Goal: Transaction & Acquisition: Book appointment/travel/reservation

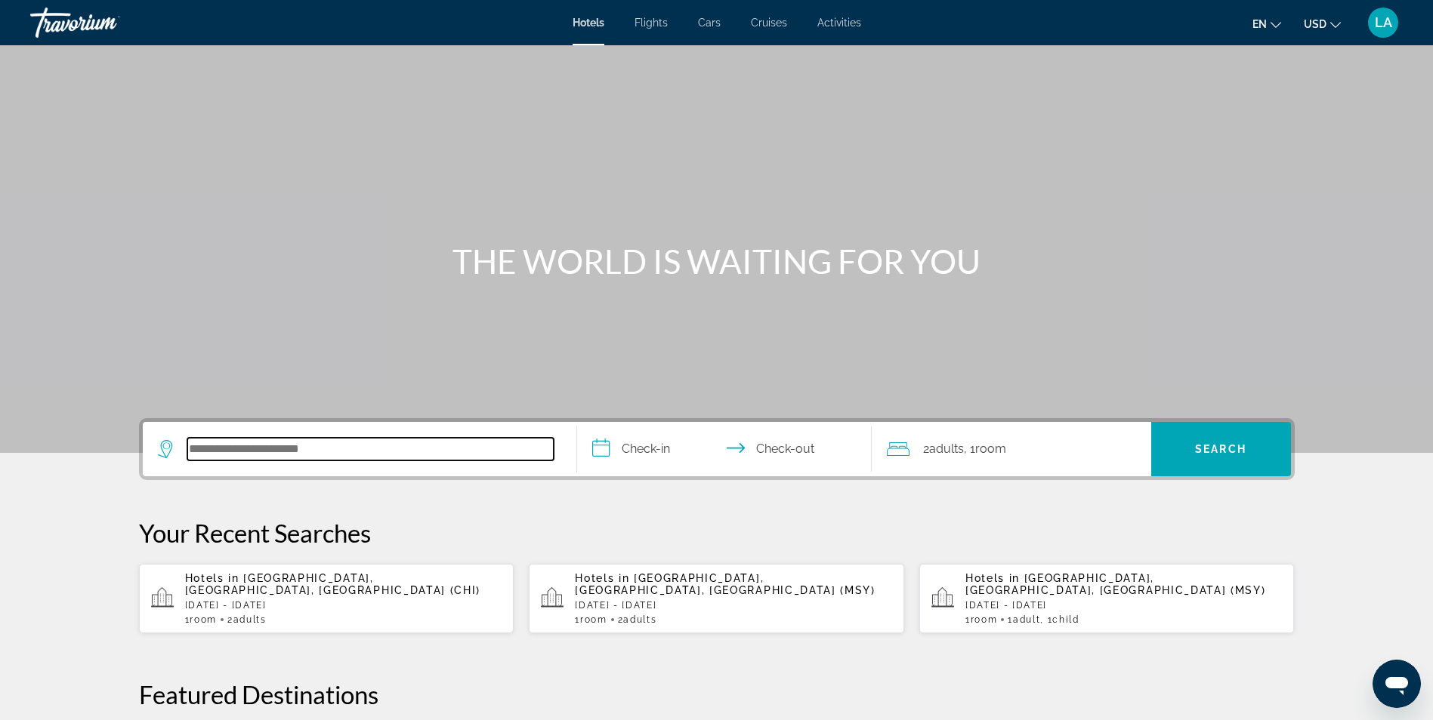
click at [323, 446] on input "Search hotel destination" at bounding box center [370, 449] width 366 height 23
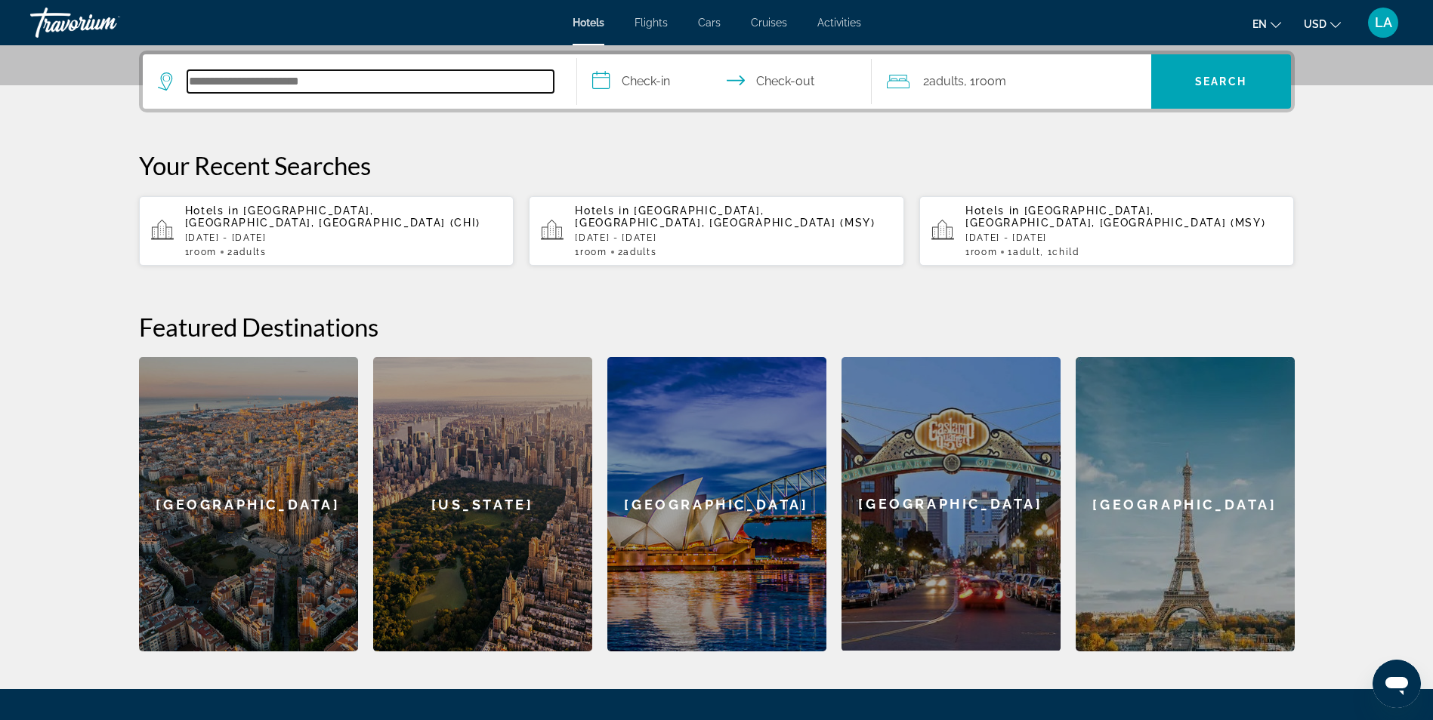
scroll to position [369, 0]
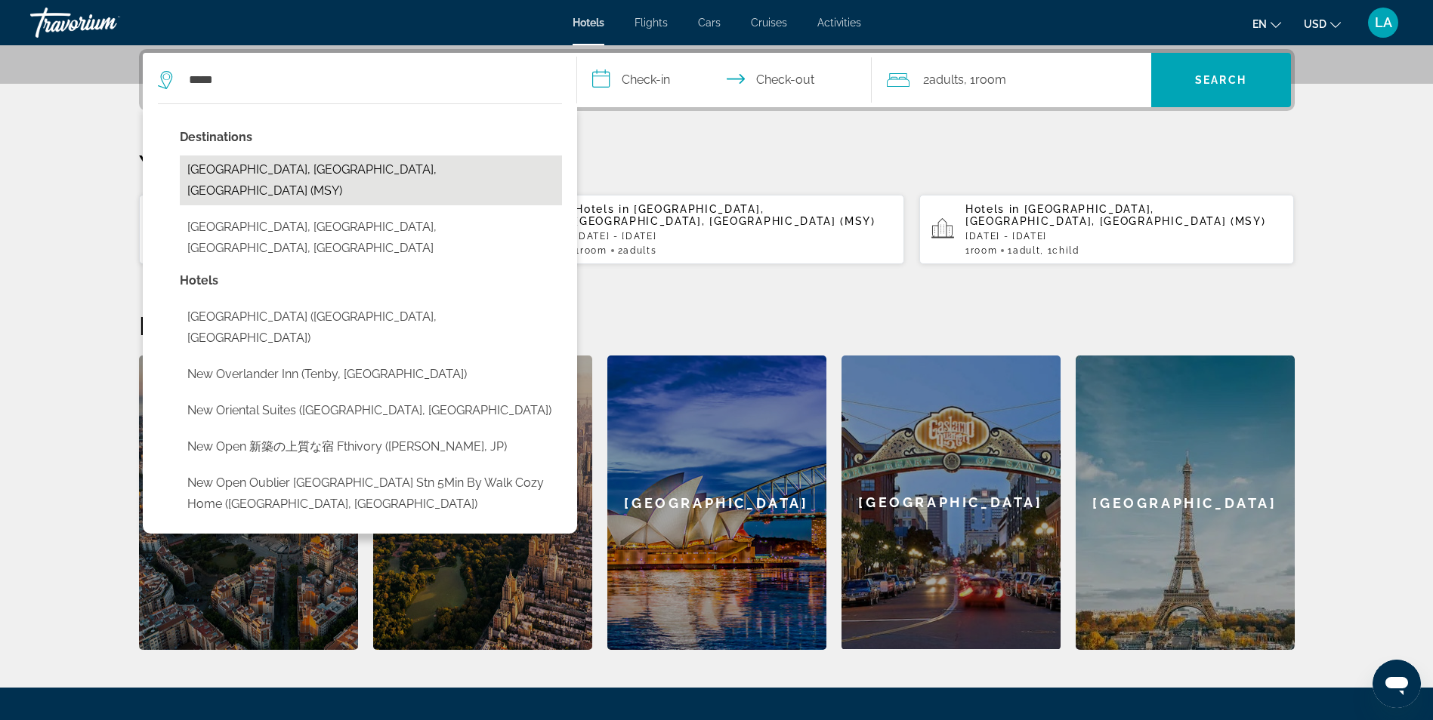
click at [280, 168] on button "[GEOGRAPHIC_DATA], [GEOGRAPHIC_DATA], [GEOGRAPHIC_DATA] (MSY)" at bounding box center [371, 181] width 382 height 50
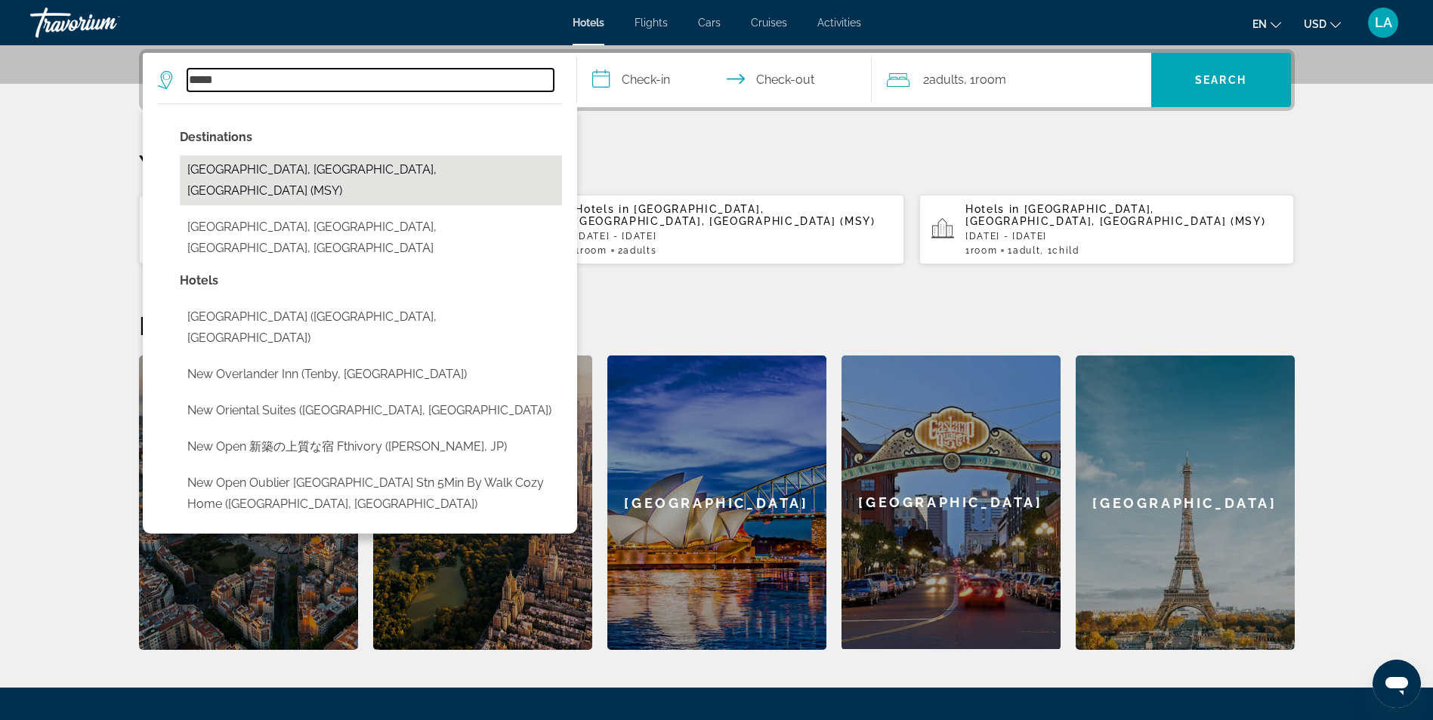
type input "**********"
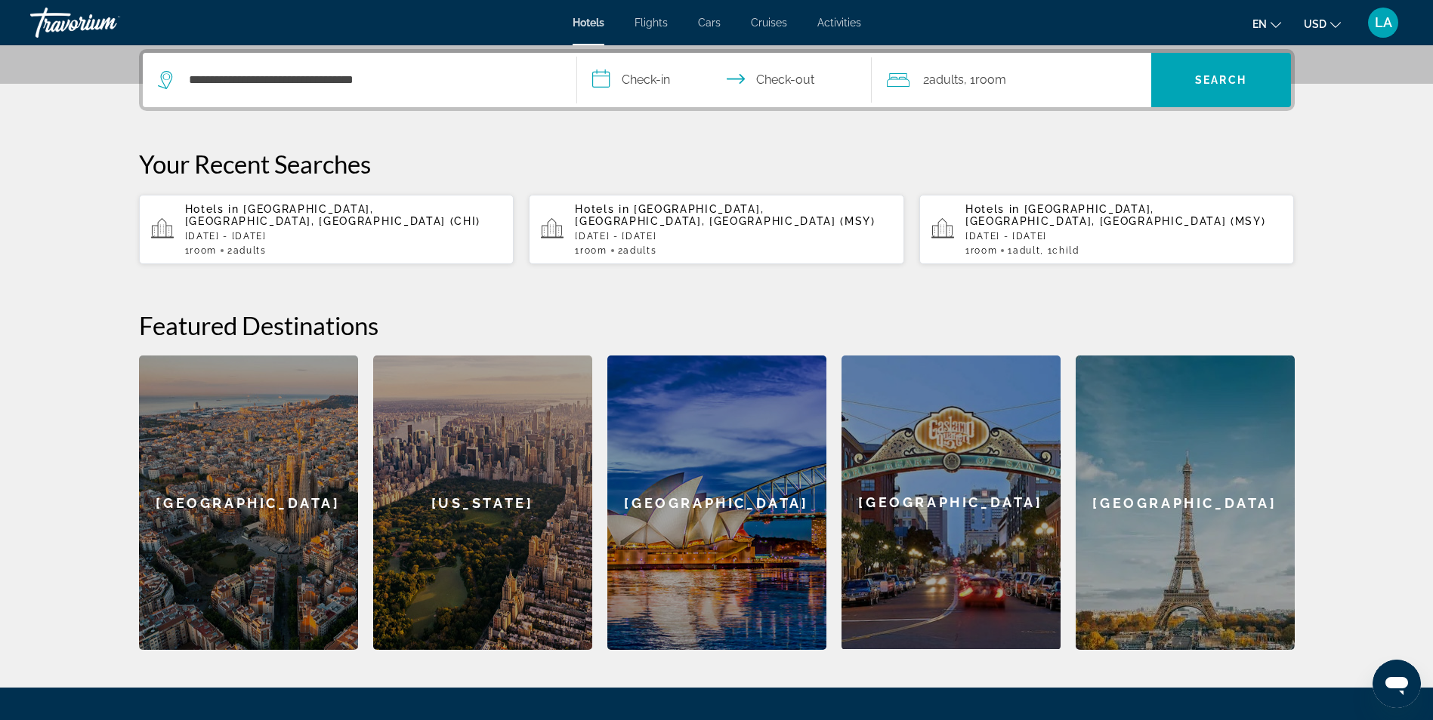
click at [637, 81] on input "**********" at bounding box center [727, 82] width 301 height 59
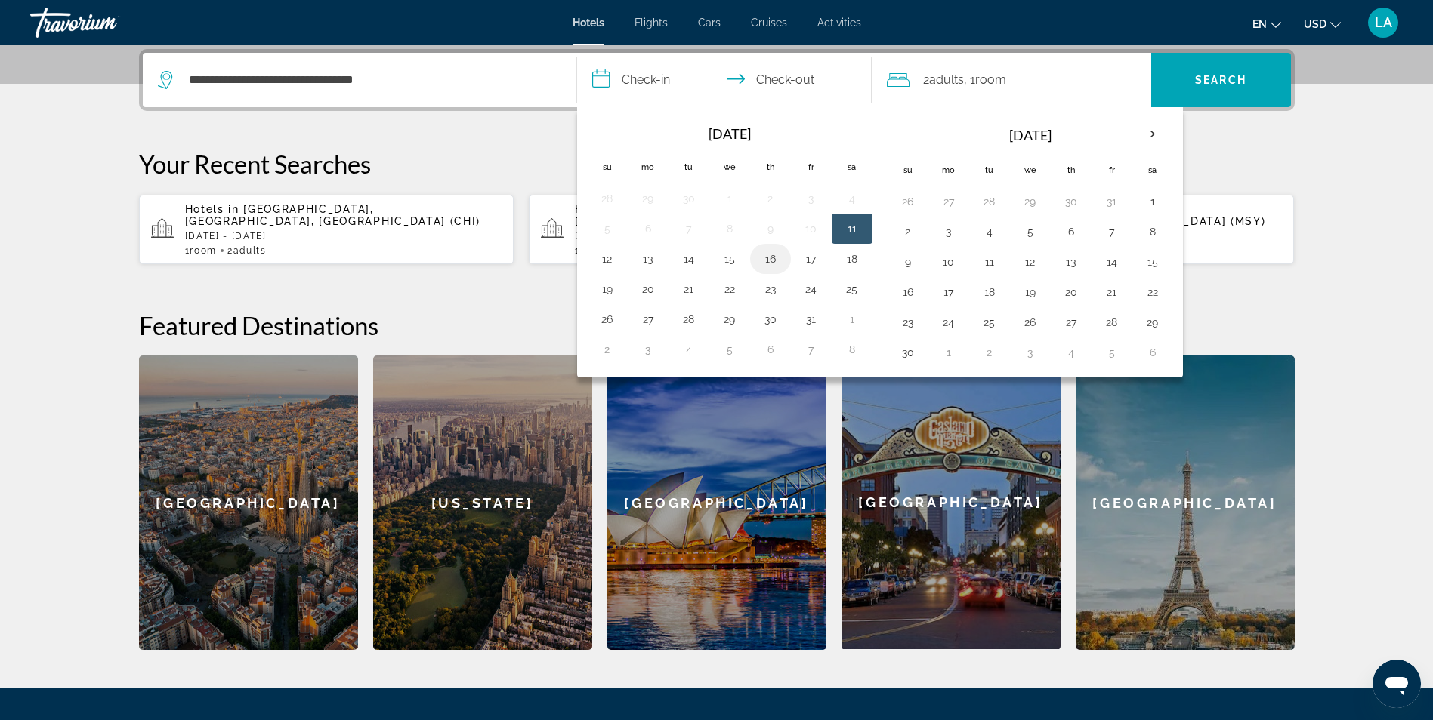
click at [770, 260] on button "16" at bounding box center [770, 258] width 24 height 21
click at [606, 291] on button "19" at bounding box center [607, 289] width 24 height 21
type input "**********"
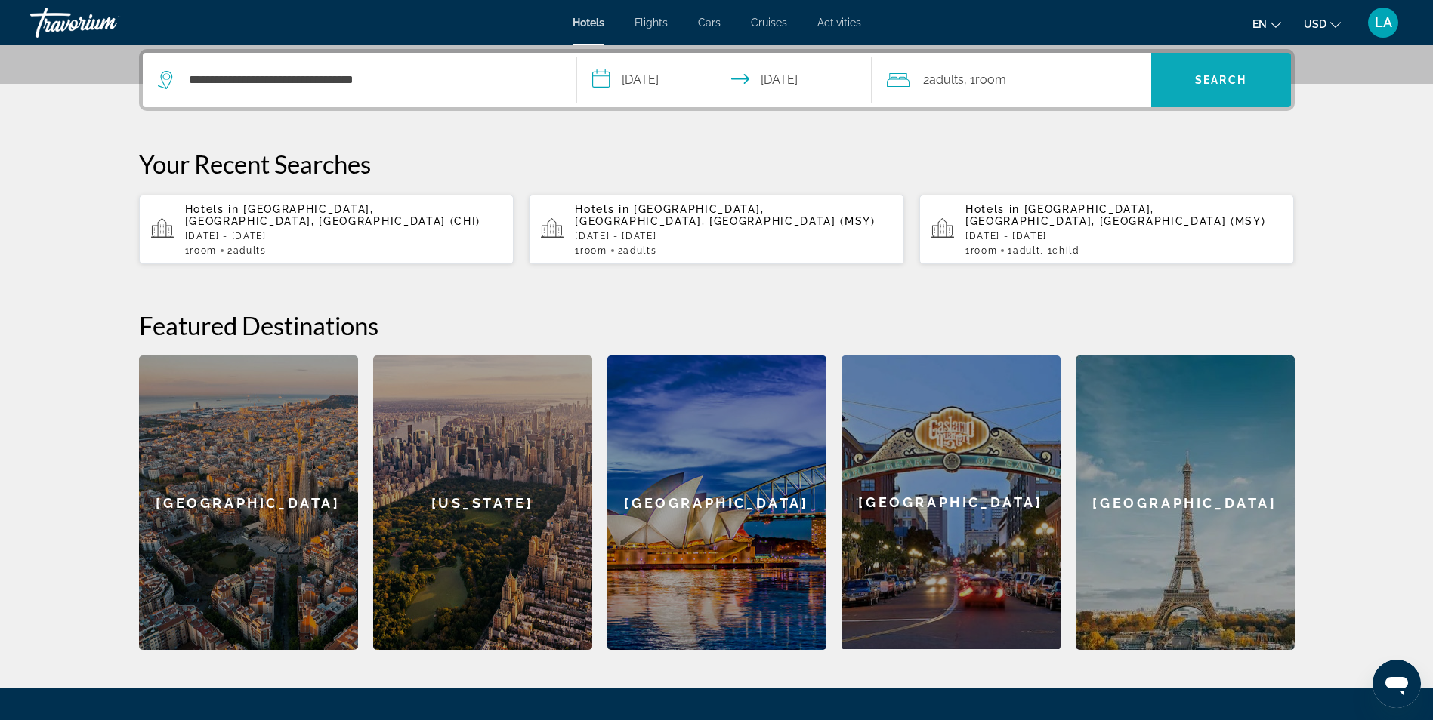
click at [1222, 79] on span "Search" at bounding box center [1220, 80] width 51 height 12
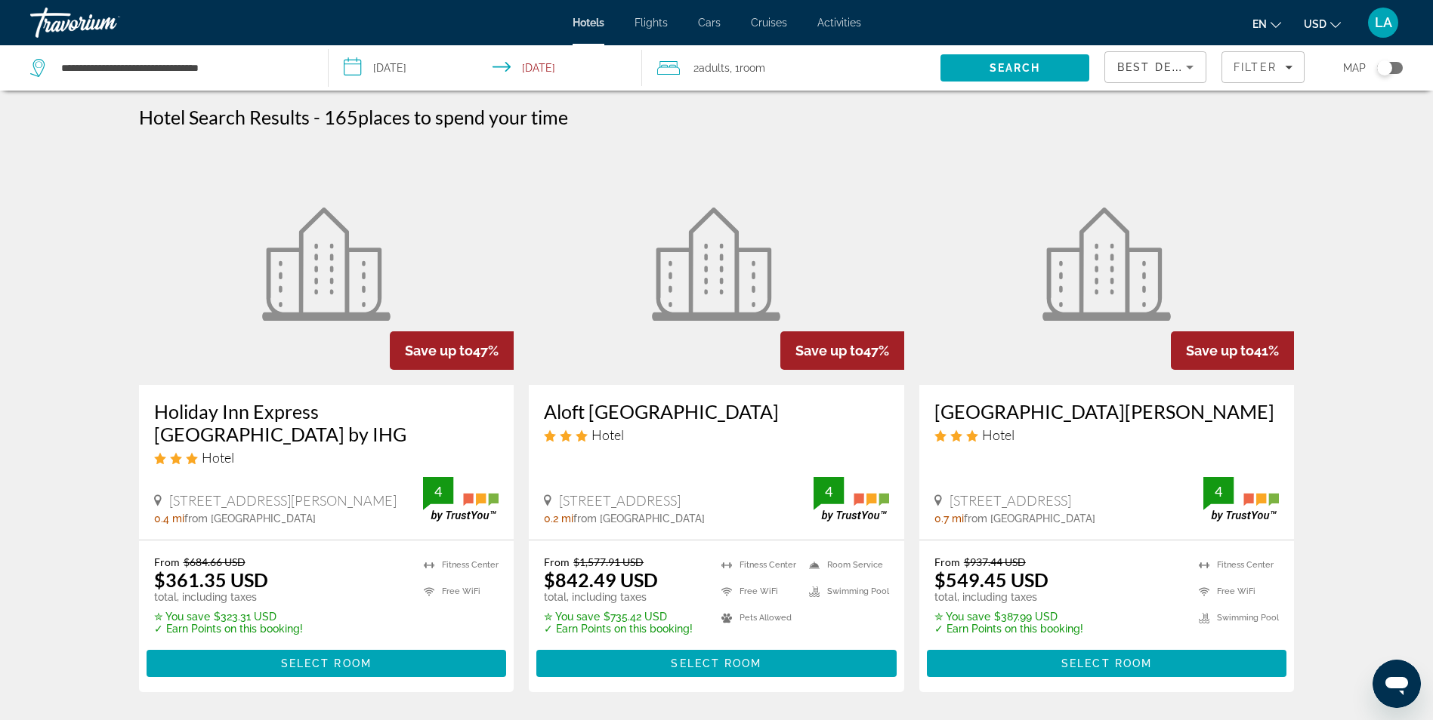
click at [1190, 67] on icon "Sort by" at bounding box center [1190, 68] width 8 height 4
click at [1152, 174] on span "Lowest Price" at bounding box center [1147, 179] width 60 height 12
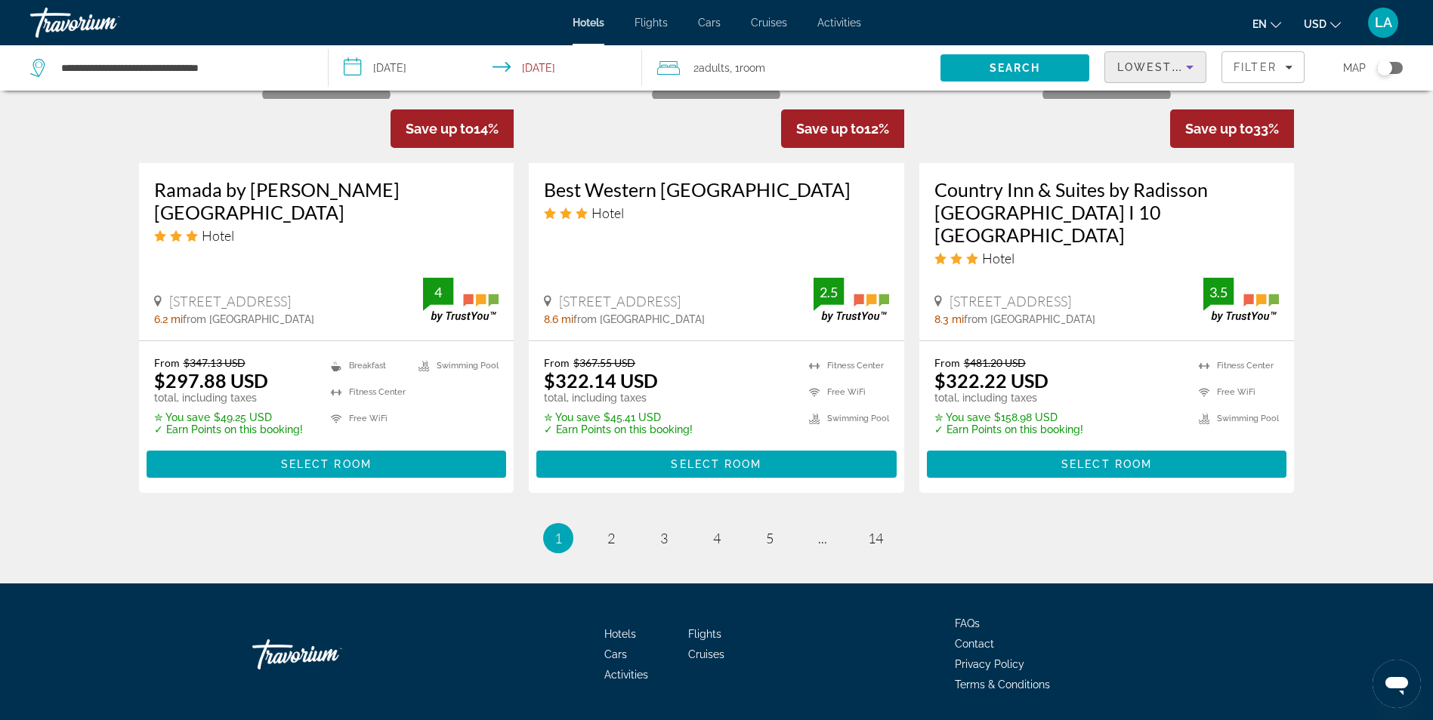
scroll to position [1945, 0]
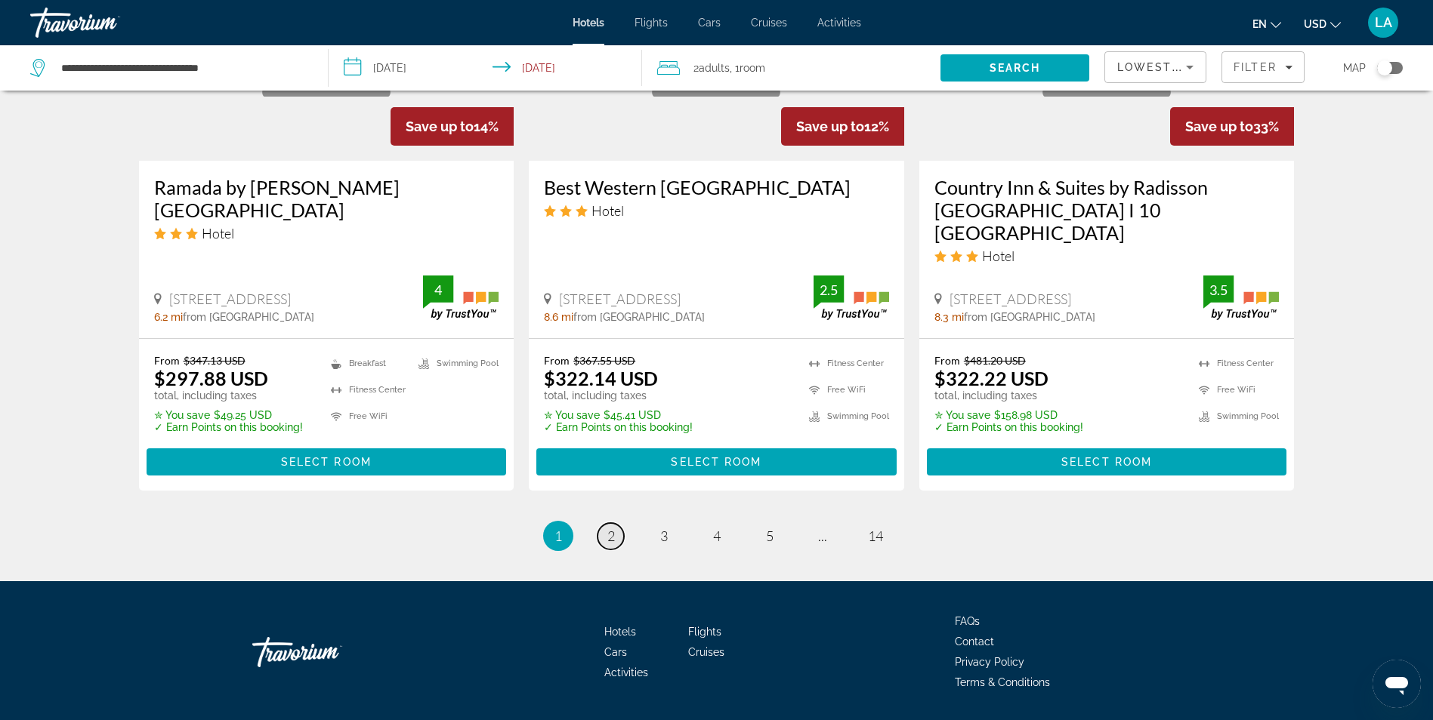
click at [604, 523] on link "page 2" at bounding box center [610, 536] width 26 height 26
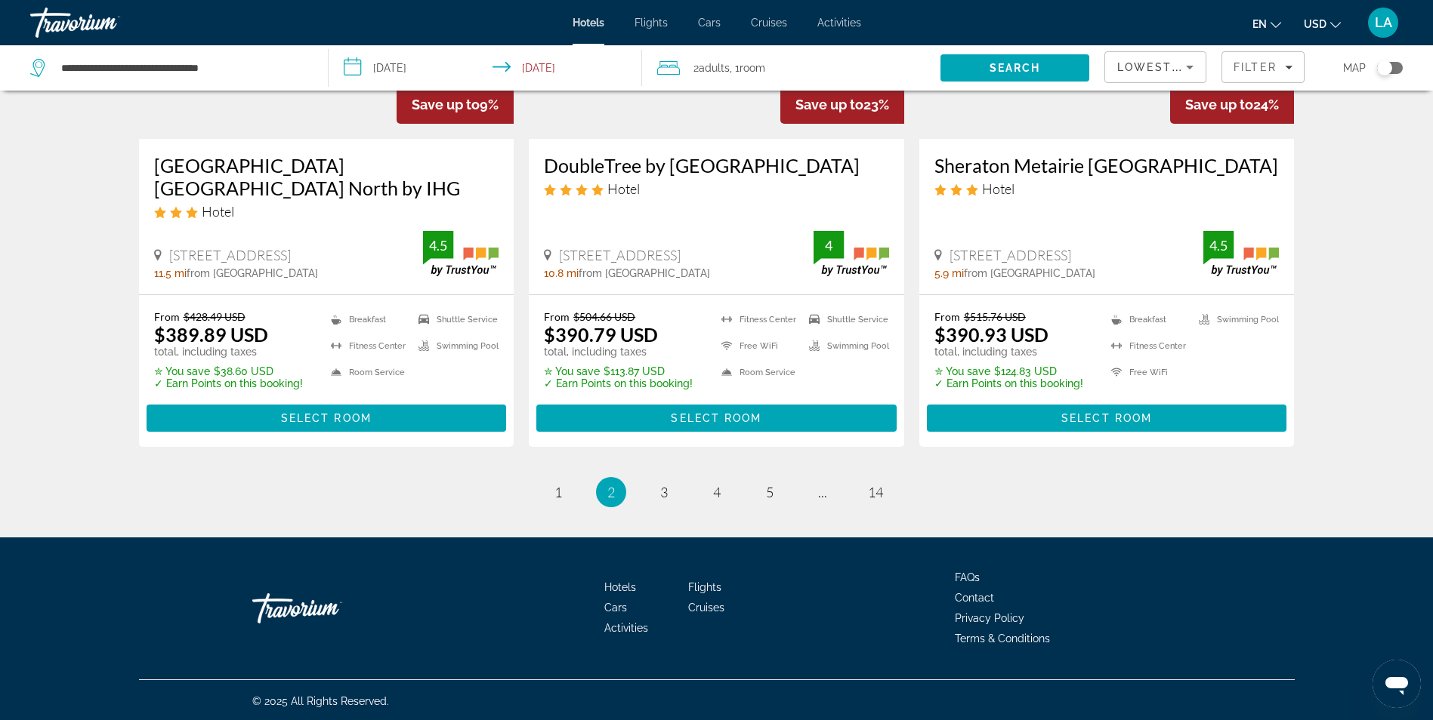
scroll to position [1969, 0]
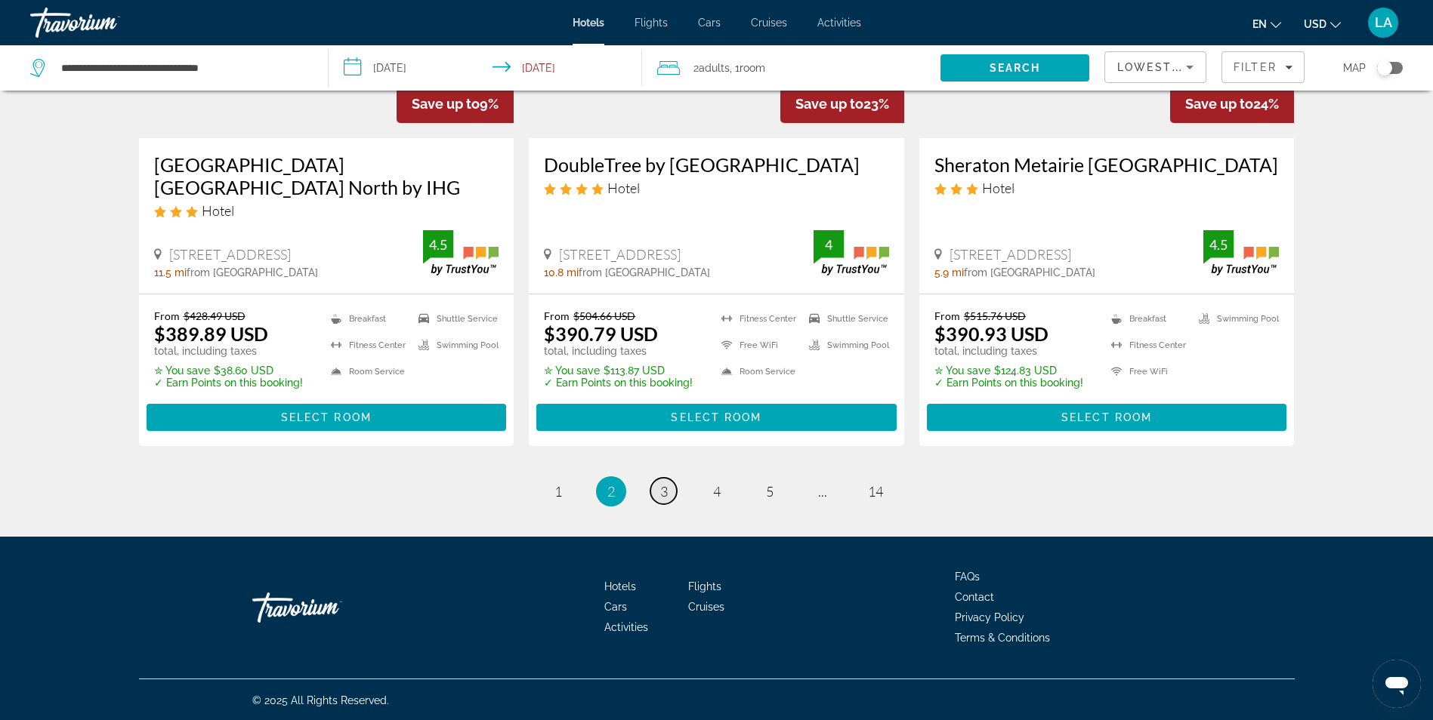
click at [669, 494] on link "page 3" at bounding box center [663, 491] width 26 height 26
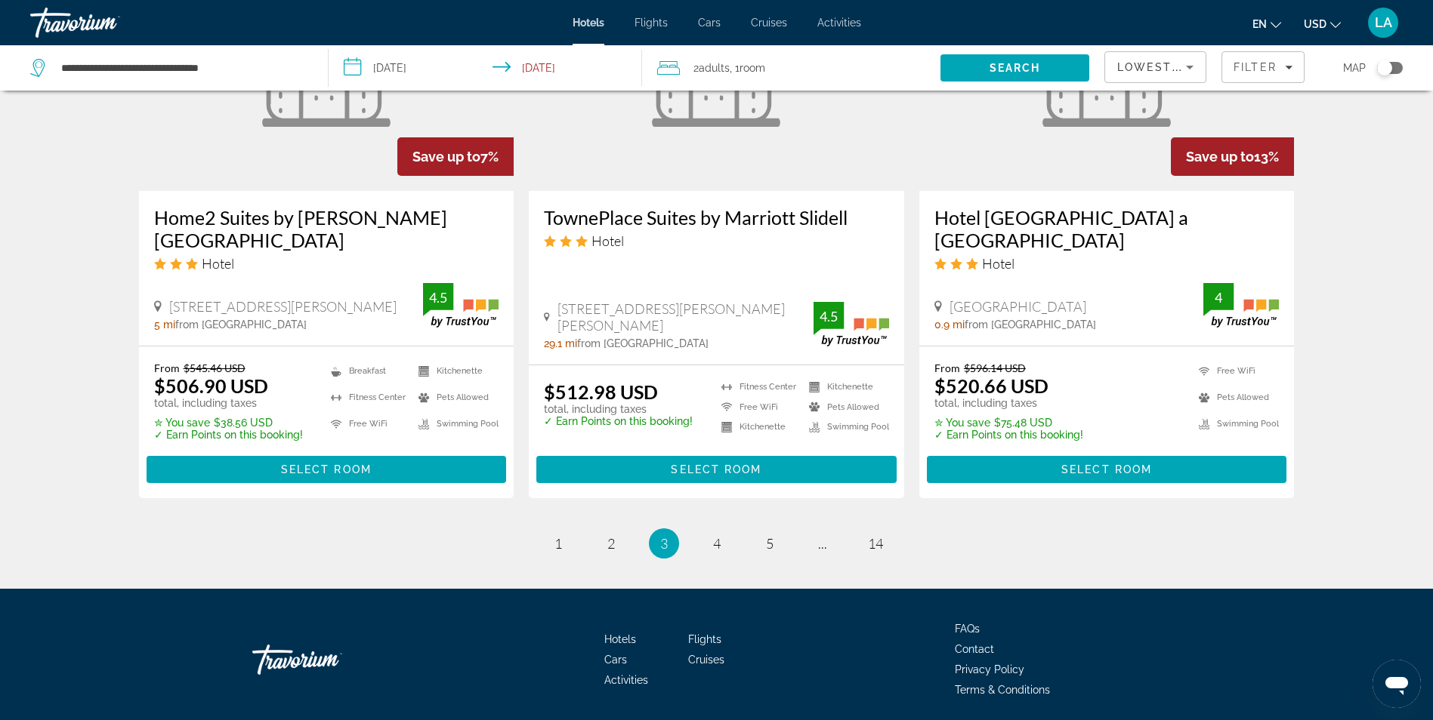
scroll to position [1964, 0]
